Goal: Task Accomplishment & Management: Complete application form

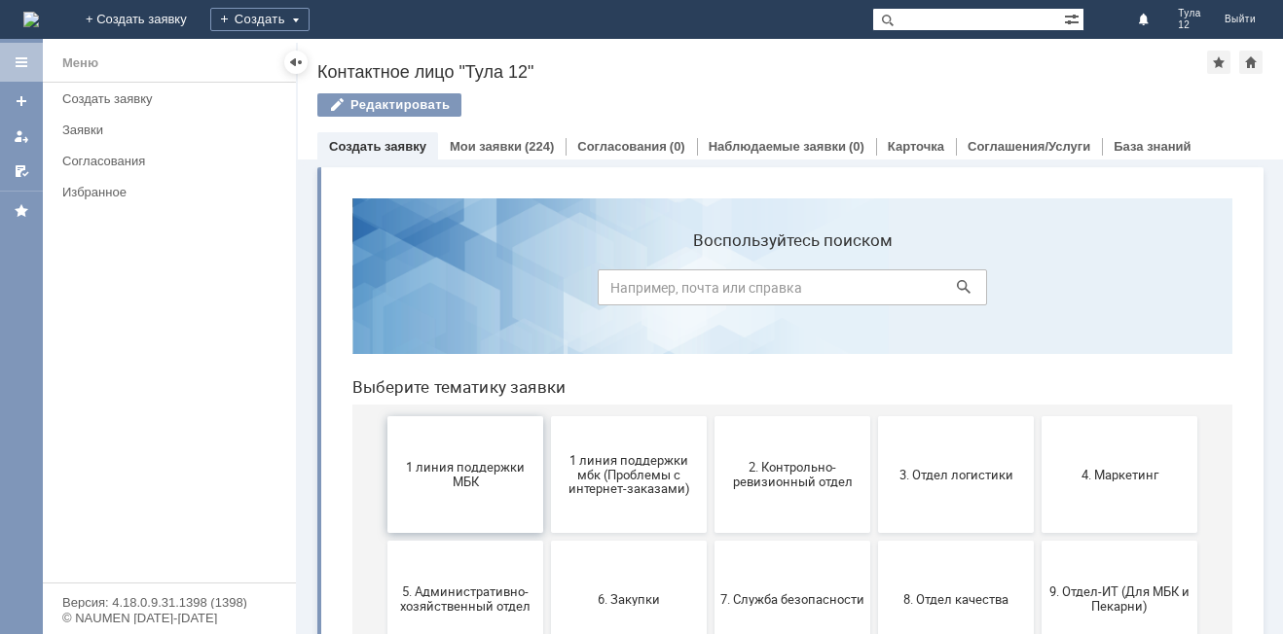
click at [462, 488] on span "1 линия поддержки МБК" at bounding box center [465, 474] width 144 height 29
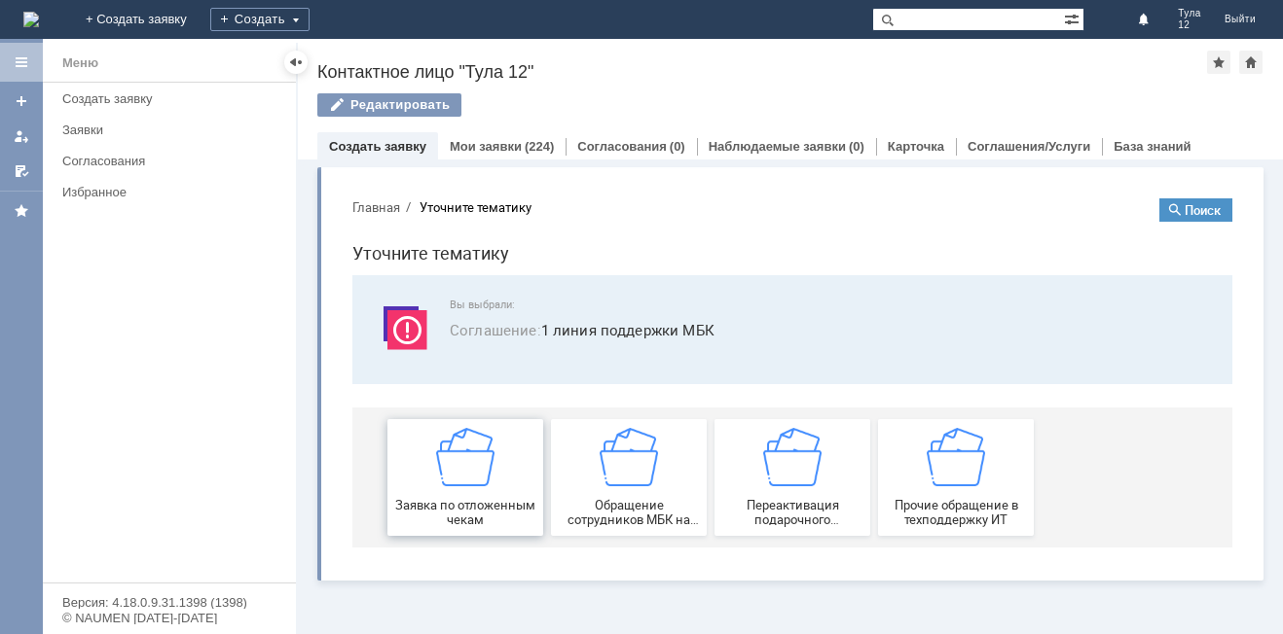
click at [488, 488] on div "Заявка по отложенным чекам" at bounding box center [465, 477] width 144 height 99
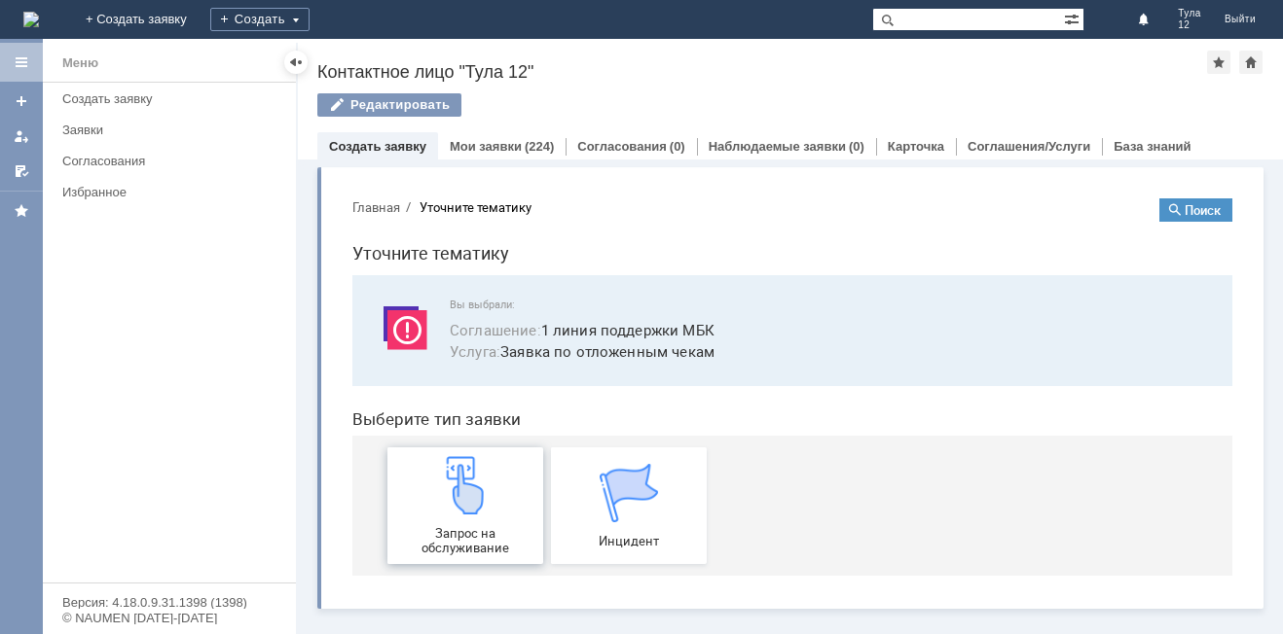
click at [476, 481] on img at bounding box center [465, 485] width 58 height 58
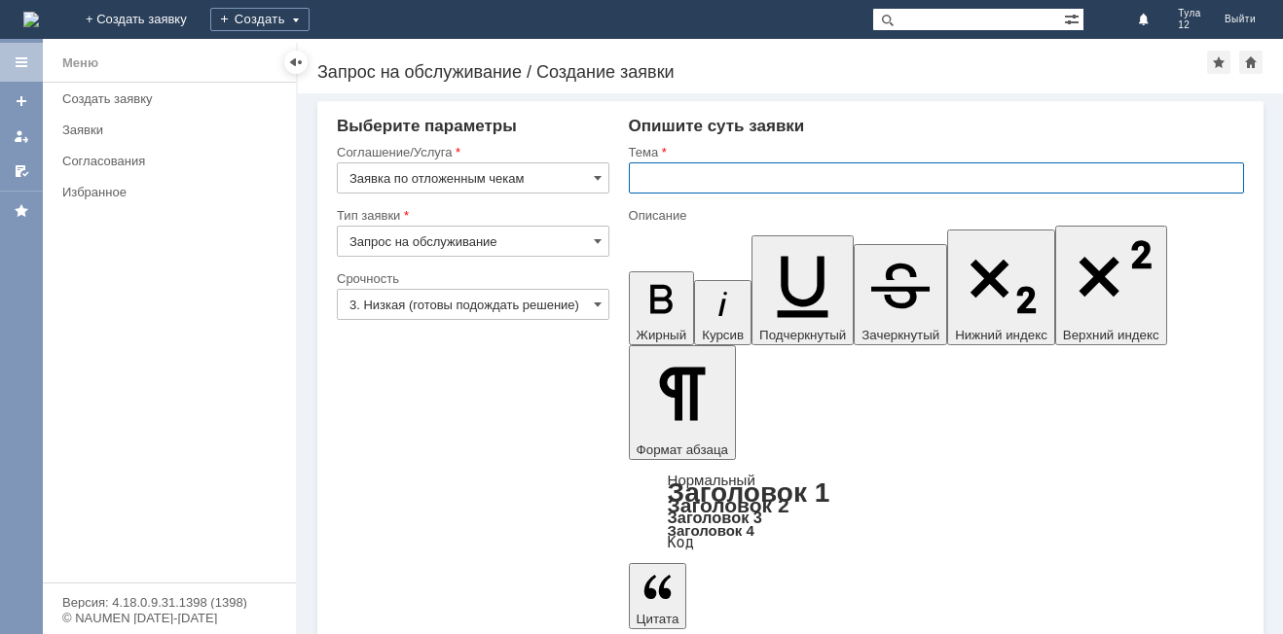
click at [685, 176] on input "text" at bounding box center [936, 178] width 615 height 31
type input "отложенные чеки"
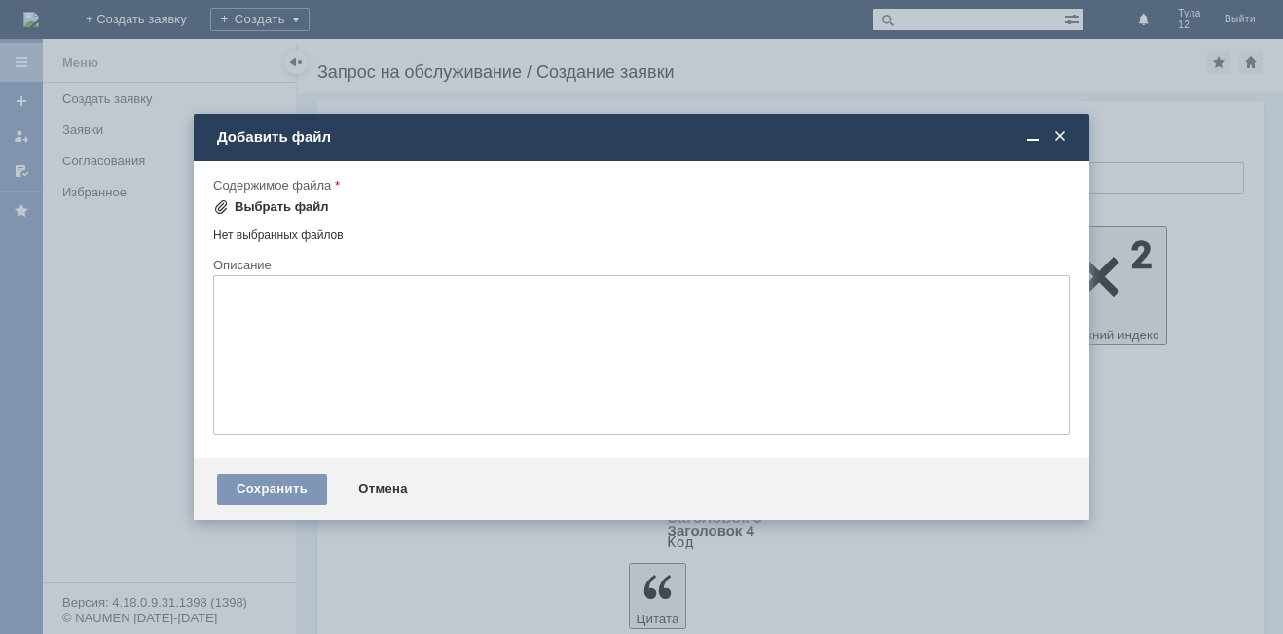
click at [267, 210] on div "Выбрать файл" at bounding box center [282, 207] width 94 height 16
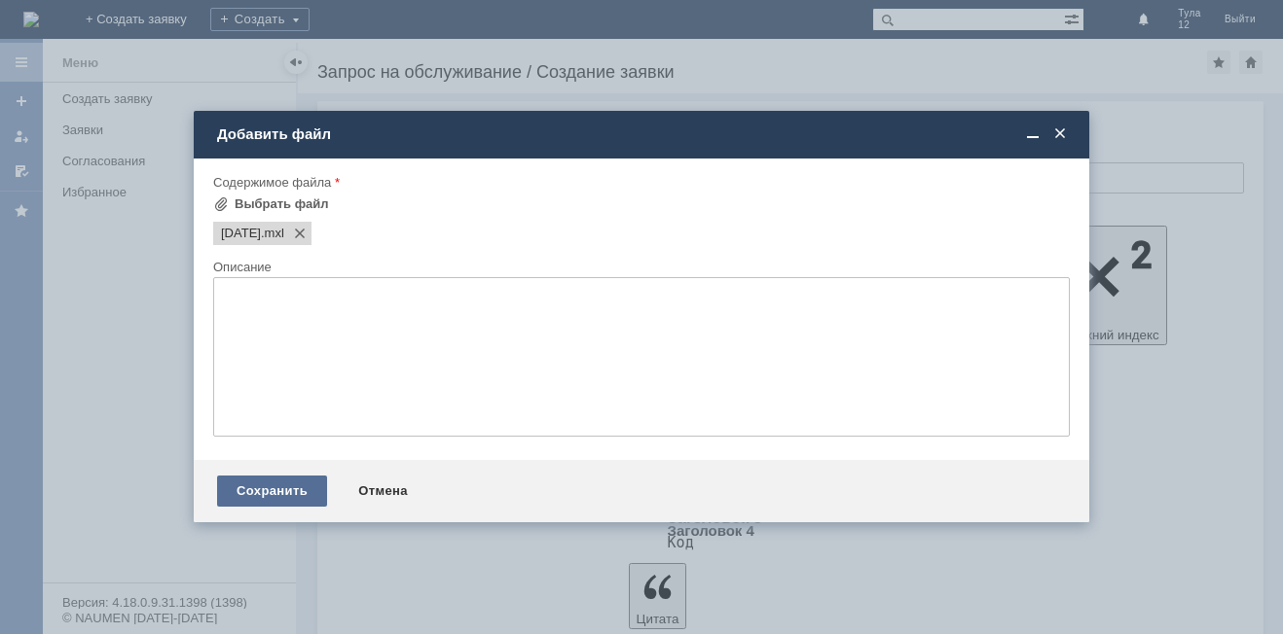
click at [258, 499] on div "Сохранить" at bounding box center [272, 491] width 110 height 31
